Goal: Task Accomplishment & Management: Manage account settings

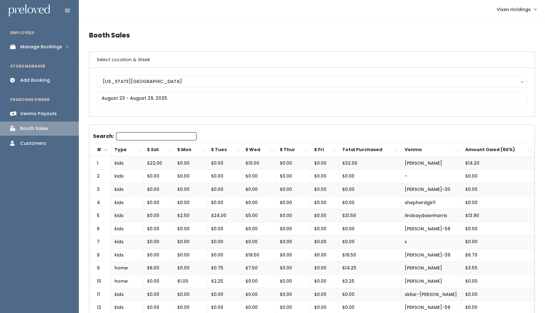
click at [51, 47] on div "Manage Bookings" at bounding box center [41, 47] width 42 height 7
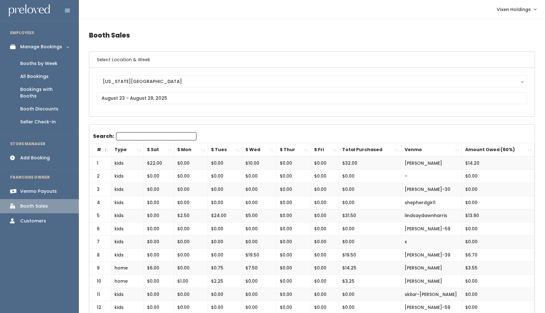
click at [45, 106] on div "Booth Discounts" at bounding box center [39, 109] width 38 height 7
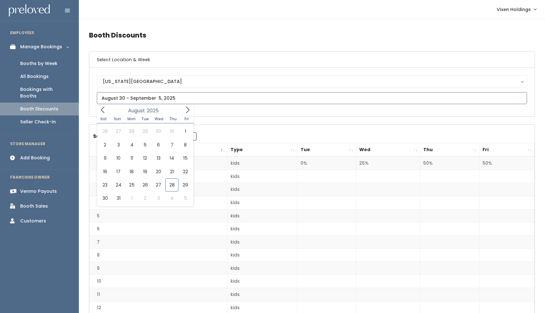
click at [147, 98] on input "text" at bounding box center [312, 98] width 430 height 12
type input "August 23 to August 29"
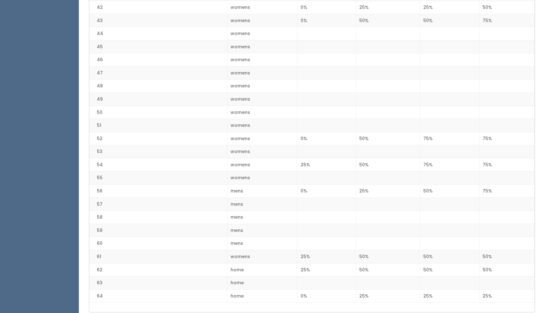
scroll to position [697, 0]
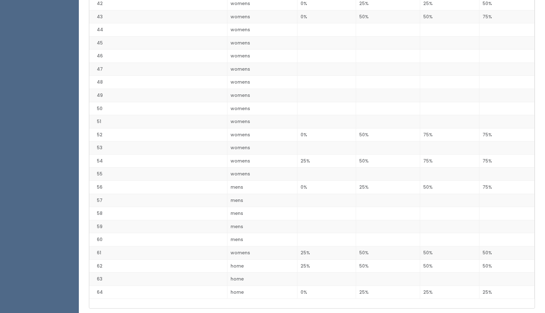
click at [338, 229] on td at bounding box center [326, 226] width 59 height 13
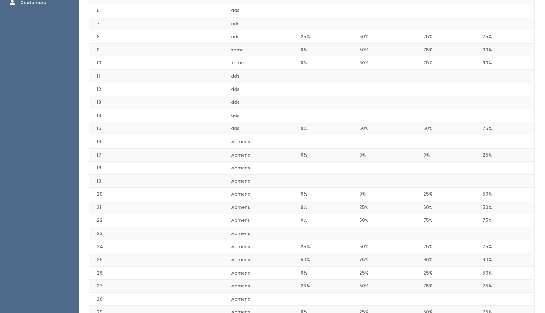
scroll to position [0, 0]
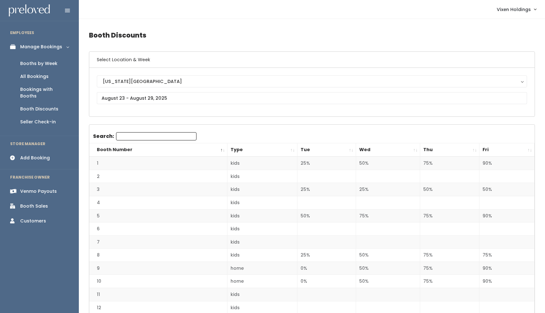
click at [51, 66] on div "Booths by Week" at bounding box center [38, 63] width 37 height 7
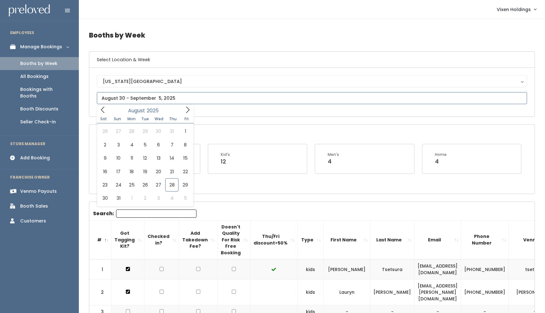
click at [143, 101] on input "text" at bounding box center [312, 98] width 430 height 12
click at [250, 30] on h4 "Booths by Week" at bounding box center [312, 34] width 446 height 17
click at [158, 97] on input "text" at bounding box center [312, 98] width 430 height 12
